Goal: Find contact information: Find contact information

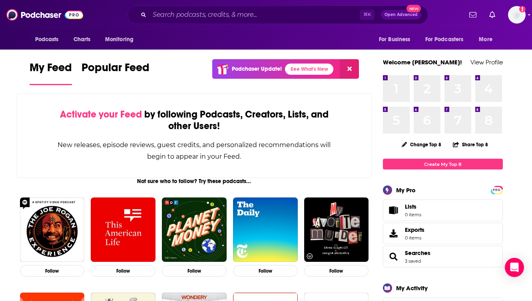
click at [38, 16] on img at bounding box center [44, 14] width 77 height 15
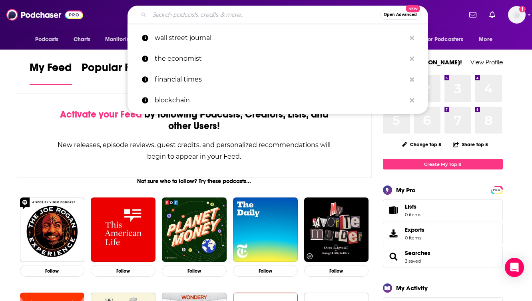
click at [174, 16] on input "Search podcasts, credits, & more..." at bounding box center [265, 14] width 231 height 13
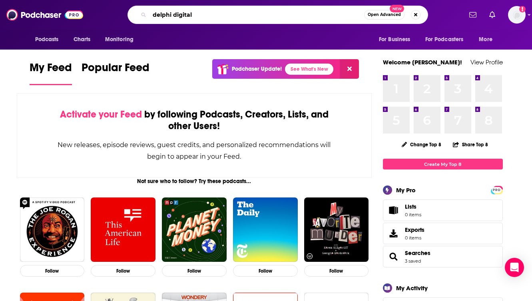
type input "delphi digital"
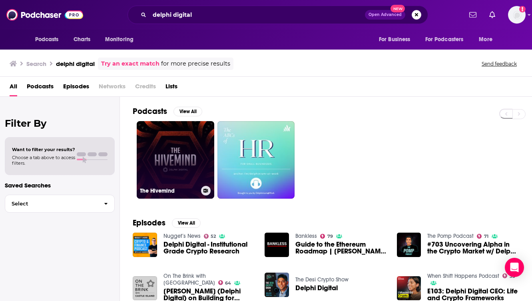
click at [178, 152] on link "The Hivemind" at bounding box center [176, 160] width 78 height 78
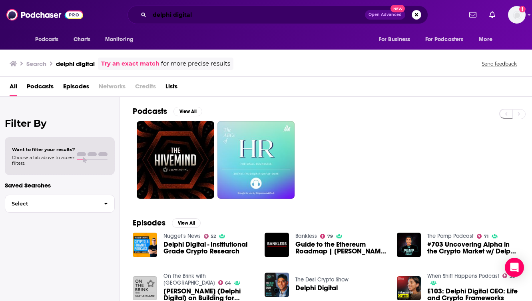
click at [204, 18] on input "delphi digital" at bounding box center [258, 14] width 216 height 13
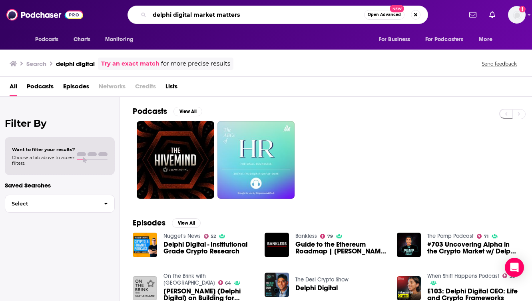
type input "delphi digital market matters"
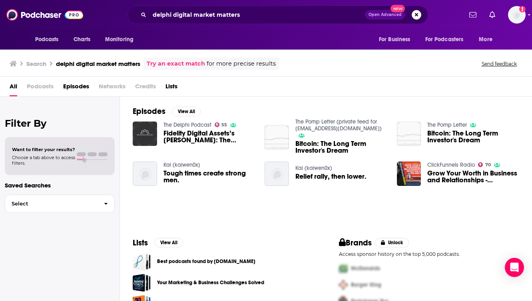
click at [144, 131] on img "Fidelity Digital Assets’s Ria Bhutoria: The Paperwork Crisis to Crypto Custody …" at bounding box center [145, 134] width 24 height 24
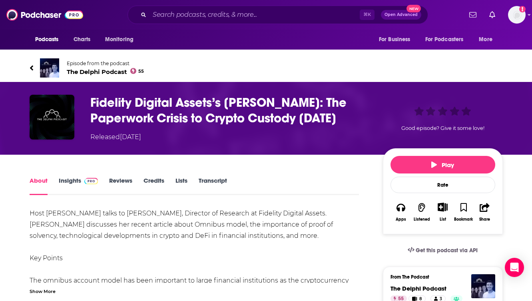
click at [47, 65] on img at bounding box center [49, 67] width 19 height 19
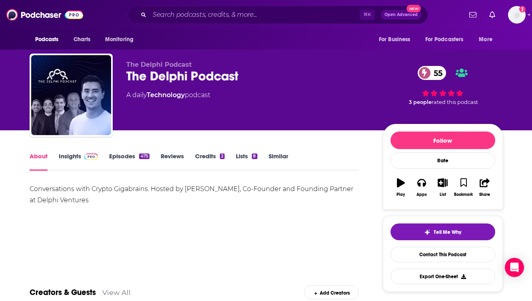
click at [130, 155] on link "Episodes 475" at bounding box center [129, 161] width 40 height 18
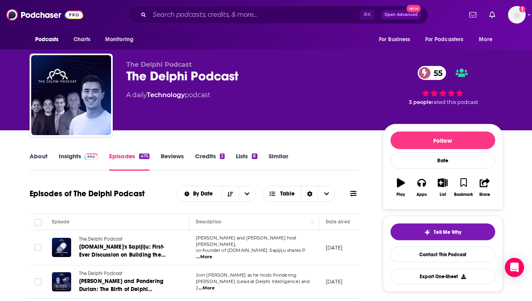
click at [328, 156] on div "About Insights Episodes 475 Reviews Credits 2 Lists 8 Similar" at bounding box center [195, 161] width 330 height 20
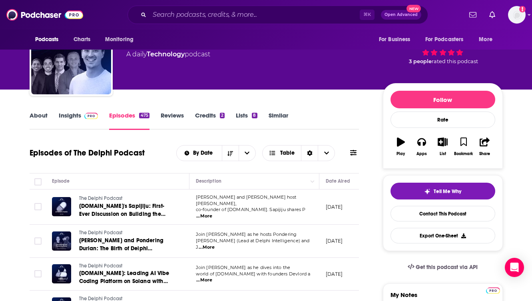
scroll to position [32, 0]
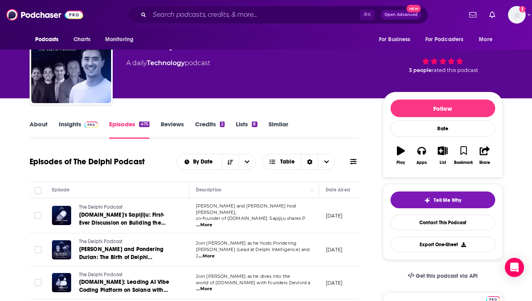
click at [72, 126] on link "Insights" at bounding box center [79, 129] width 40 height 18
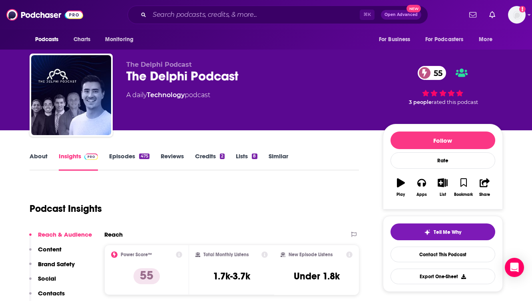
click at [125, 156] on link "Episodes 475" at bounding box center [129, 161] width 40 height 18
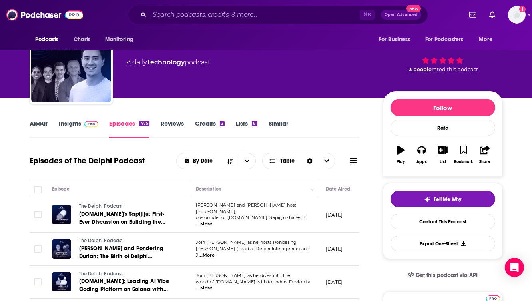
scroll to position [32, 0]
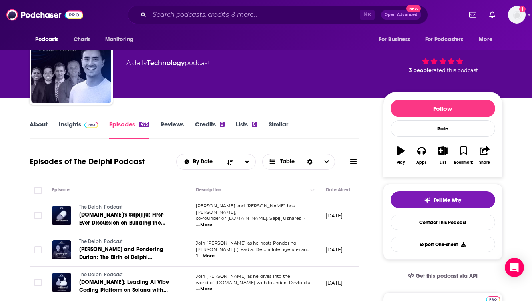
click at [74, 127] on link "Insights" at bounding box center [79, 129] width 40 height 18
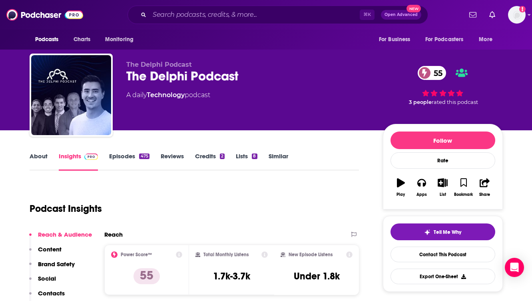
click at [334, 114] on div "The Delphi Podcast The Delphi Podcast 55 A daily Technology podcast" at bounding box center [248, 93] width 244 height 64
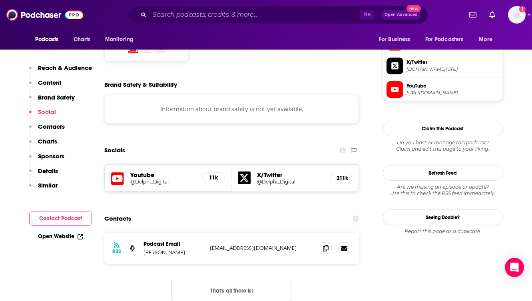
scroll to position [656, 0]
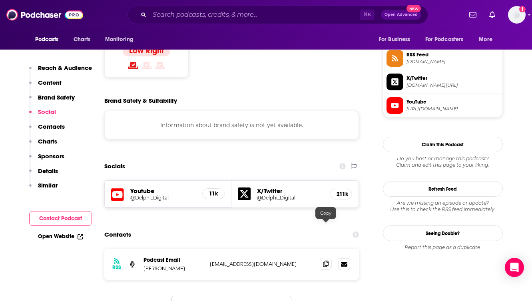
click at [325, 261] on icon at bounding box center [326, 264] width 6 height 6
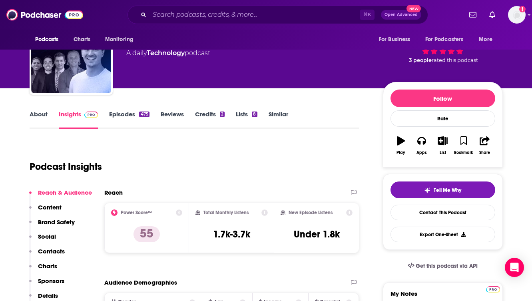
scroll to position [6, 0]
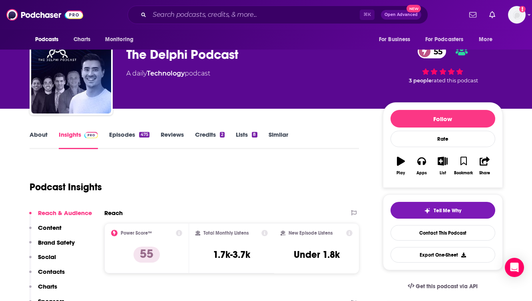
scroll to position [38, 0]
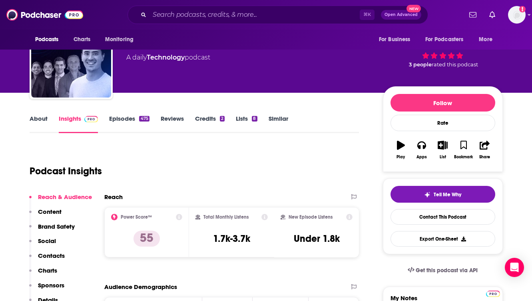
click at [132, 117] on link "Episodes 475" at bounding box center [129, 124] width 40 height 18
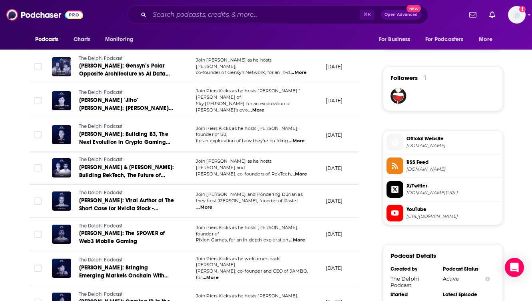
scroll to position [544, 0]
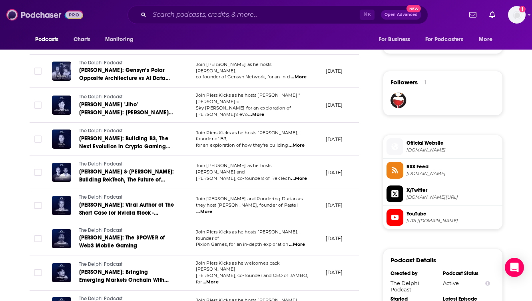
click at [44, 14] on img at bounding box center [44, 14] width 77 height 15
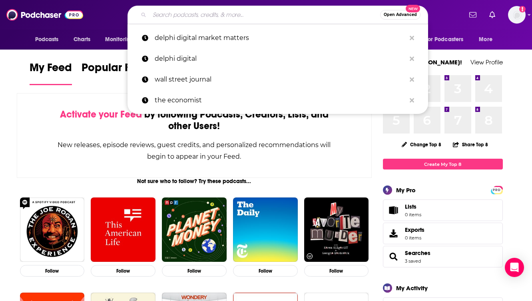
click at [192, 14] on input "Search podcasts, credits, & more..." at bounding box center [265, 14] width 231 height 13
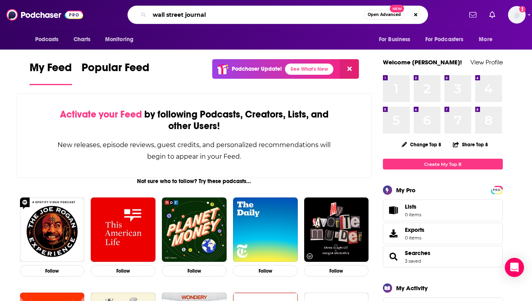
type input "wall street journal"
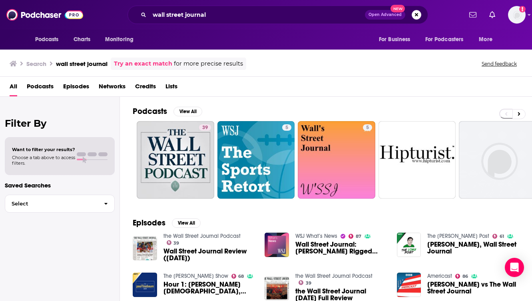
click at [247, 88] on div "All Podcasts Episodes Networks Credits Lists" at bounding box center [268, 88] width 516 height 16
click at [189, 109] on button "View All" at bounding box center [188, 112] width 29 height 10
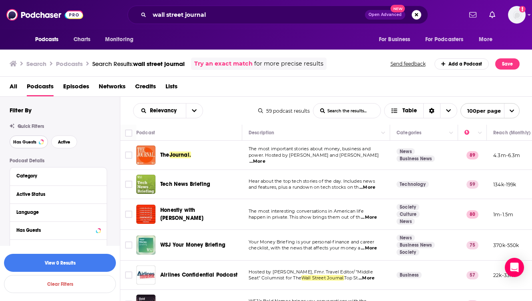
click at [30, 144] on span "Has Guests" at bounding box center [24, 142] width 23 height 4
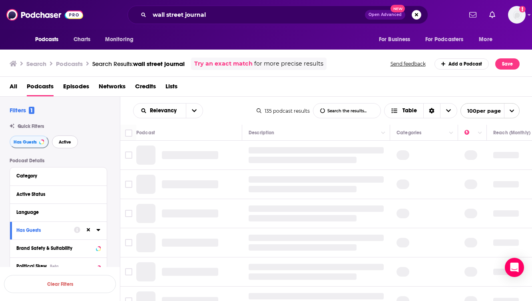
click at [62, 144] on span "Active" at bounding box center [65, 142] width 12 height 4
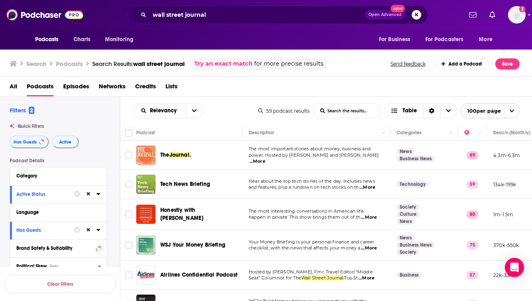
click at [144, 153] on img "The Journal." at bounding box center [145, 155] width 19 height 19
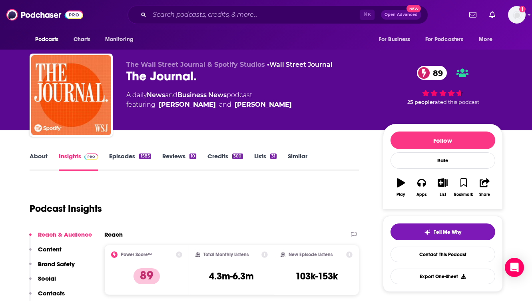
click at [258, 200] on div "Podcast Insights" at bounding box center [192, 204] width 324 height 41
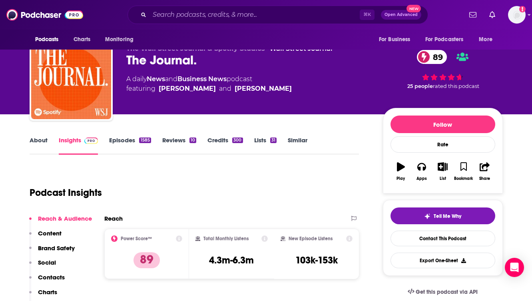
click at [128, 140] on link "Episodes 1585" at bounding box center [130, 145] width 42 height 18
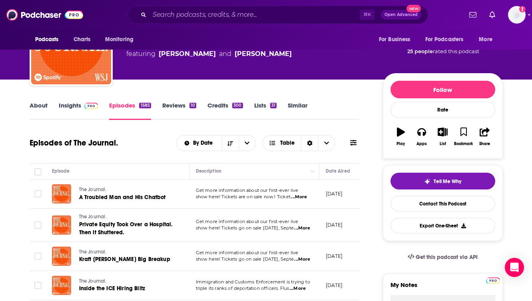
scroll to position [48, 0]
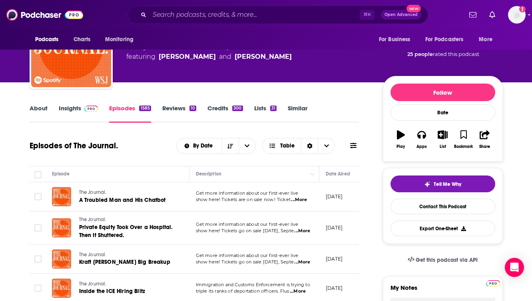
click at [73, 108] on link "Insights" at bounding box center [79, 113] width 40 height 18
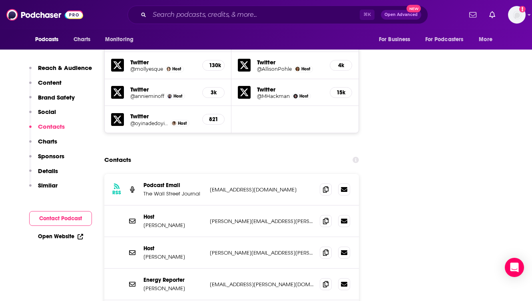
scroll to position [1040, 0]
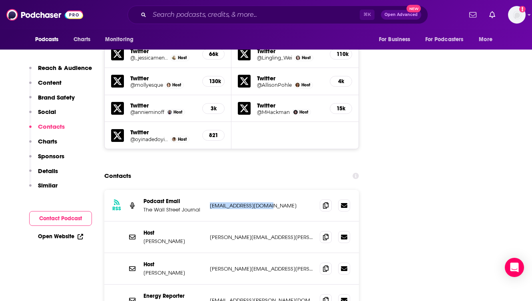
drag, startPoint x: 276, startPoint y: 161, endPoint x: 208, endPoint y: 160, distance: 68.0
click at [208, 190] on div "RSS Podcast Email The Wall Street Journal [EMAIL_ADDRESS][DOMAIN_NAME] [EMAIL_A…" at bounding box center [231, 206] width 255 height 32
copy p "[EMAIL_ADDRESS][DOMAIN_NAME]"
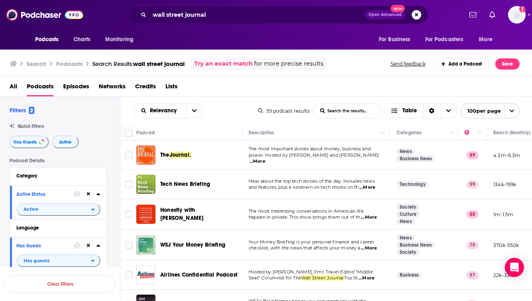
click at [242, 169] on td "The Journal." at bounding box center [189, 155] width 106 height 29
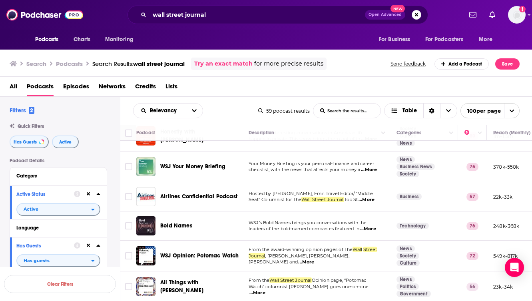
scroll to position [80, 0]
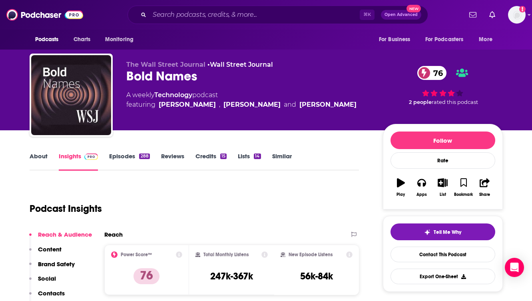
click at [216, 197] on div "Podcast Insights" at bounding box center [192, 204] width 324 height 41
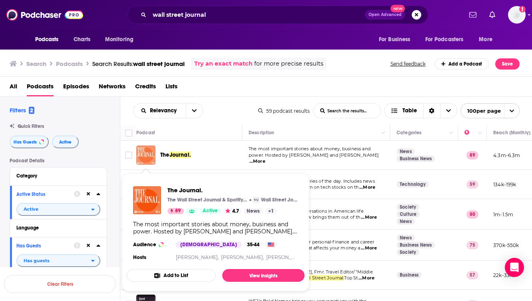
click at [147, 148] on img "The Journal." at bounding box center [145, 155] width 19 height 19
